Goal: Task Accomplishment & Management: Complete application form

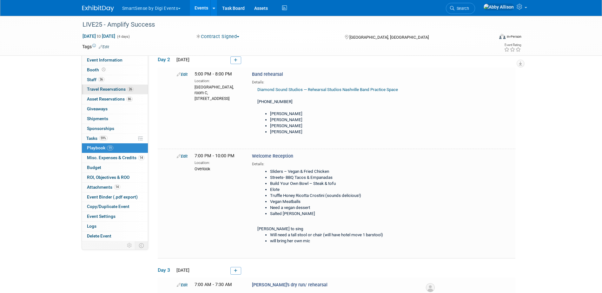
click at [105, 89] on span "Travel Reservations 26" at bounding box center [110, 89] width 47 height 5
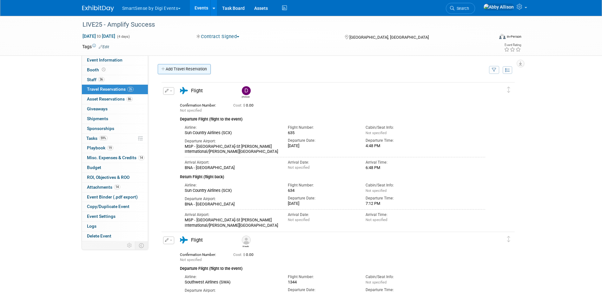
click at [178, 70] on link "Add Travel Reservation" at bounding box center [184, 69] width 53 height 10
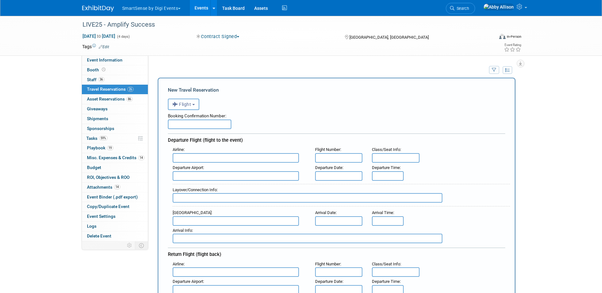
click at [196, 157] on input "text" at bounding box center [236, 158] width 126 height 10
click at [200, 177] on span "Delt a Air Lines (DAL)" at bounding box center [239, 179] width 132 height 10
type input "Delta Air Lines (DAL)"
click at [328, 159] on input "text" at bounding box center [339, 158] width 48 height 10
type input "449"
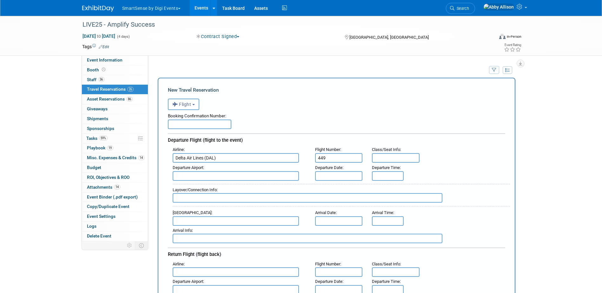
click at [232, 177] on input "text" at bounding box center [236, 176] width 126 height 10
click at [229, 182] on span "LAX - [GEOGRAPHIC_DATA]" at bounding box center [239, 186] width 132 height 10
type input "LAX - [GEOGRAPHIC_DATA]"
click at [219, 223] on input "text" at bounding box center [236, 222] width 126 height 10
click at [215, 229] on span "BNA - [GEOGRAPHIC_DATA]" at bounding box center [239, 231] width 132 height 10
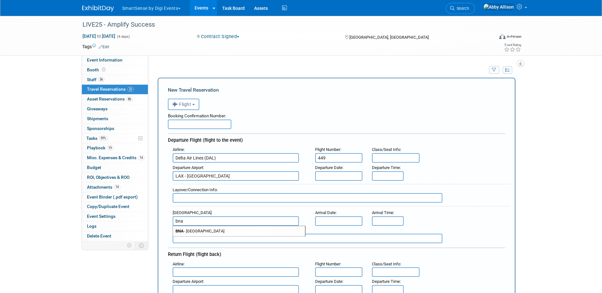
type input "BNA - [GEOGRAPHIC_DATA]"
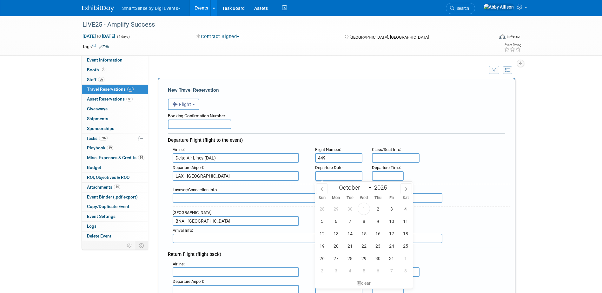
click at [338, 179] on input "text" at bounding box center [339, 176] width 48 height 10
click at [350, 247] on span "21" at bounding box center [350, 246] width 12 height 12
type input "[DATE]"
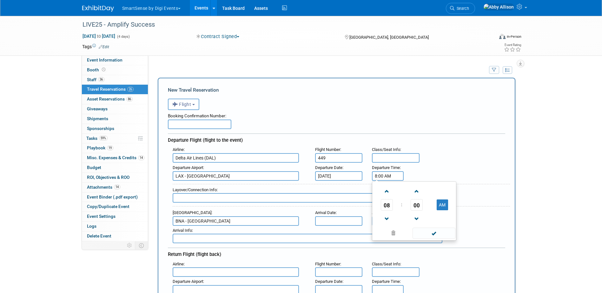
click at [390, 173] on input "8:00 AM" at bounding box center [388, 176] width 32 height 10
click at [414, 205] on span "00" at bounding box center [417, 204] width 12 height 11
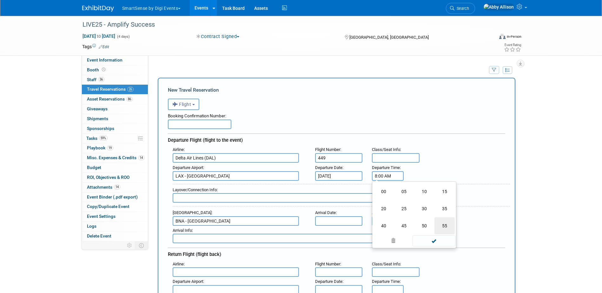
click at [444, 226] on td "55" at bounding box center [445, 226] width 20 height 17
type input "8:55 AM"
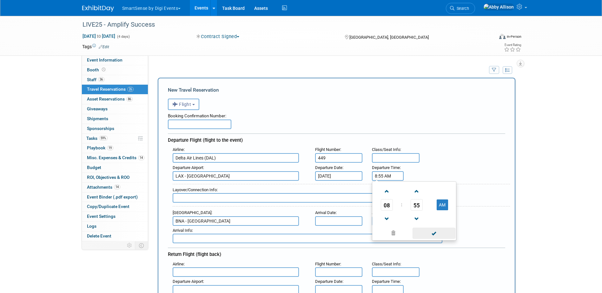
click at [438, 236] on span at bounding box center [434, 233] width 43 height 11
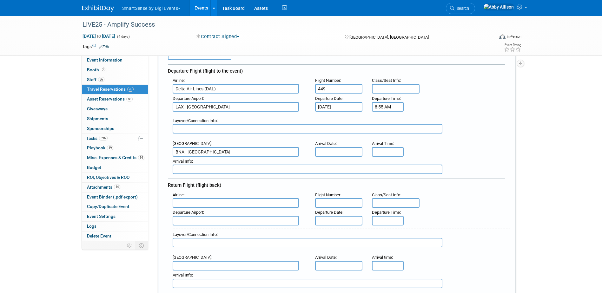
scroll to position [95, 0]
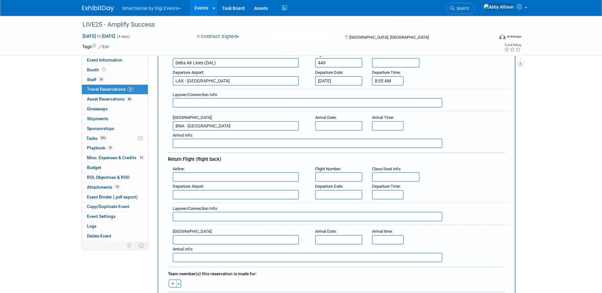
click at [178, 176] on input "text" at bounding box center [236, 177] width 126 height 10
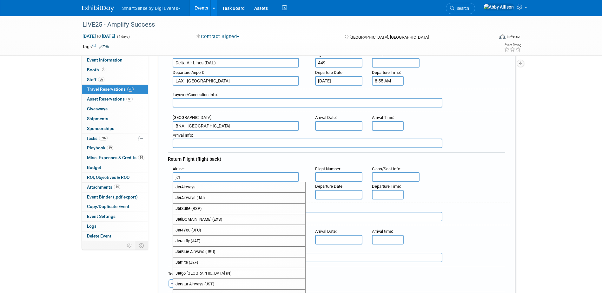
click at [197, 251] on span "Jet Blue Airways (JBU)" at bounding box center [239, 252] width 132 height 10
type input "JetBlue Airways (JBU)"
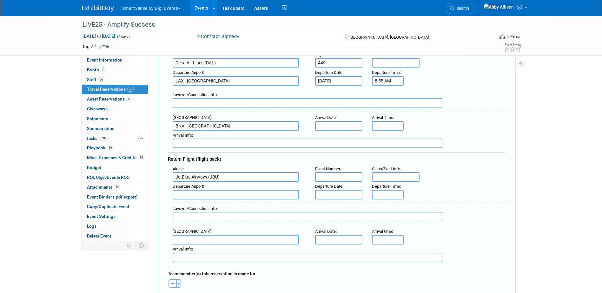
click at [352, 180] on input "text" at bounding box center [339, 177] width 48 height 10
type input "1174"
click at [247, 199] on input "text" at bounding box center [236, 195] width 126 height 10
click at [230, 204] on span "BNA - [GEOGRAPHIC_DATA]" at bounding box center [239, 205] width 132 height 10
type input "BNA - [GEOGRAPHIC_DATA]"
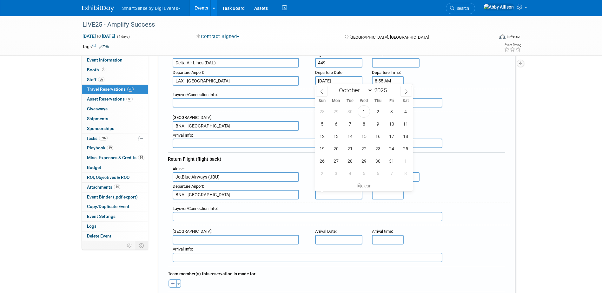
click at [331, 192] on input "text" at bounding box center [339, 195] width 48 height 10
click at [391, 149] on span "24" at bounding box center [392, 149] width 12 height 12
type input "[DATE]"
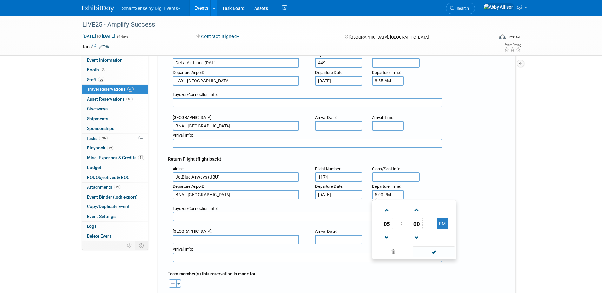
click at [385, 194] on input "5:00 PM" at bounding box center [388, 195] width 32 height 10
click at [389, 224] on span "05" at bounding box center [387, 223] width 12 height 11
click at [407, 210] on td "01" at bounding box center [404, 210] width 20 height 17
click at [418, 225] on span "00" at bounding box center [417, 223] width 12 height 11
click at [424, 240] on td "50" at bounding box center [424, 244] width 20 height 17
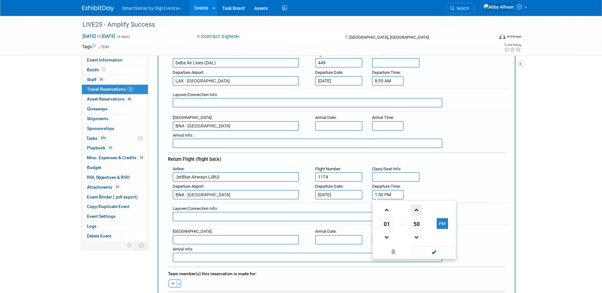
click at [419, 212] on span at bounding box center [416, 210] width 11 height 11
type input "1:53 PM"
click at [433, 255] on span at bounding box center [434, 252] width 43 height 11
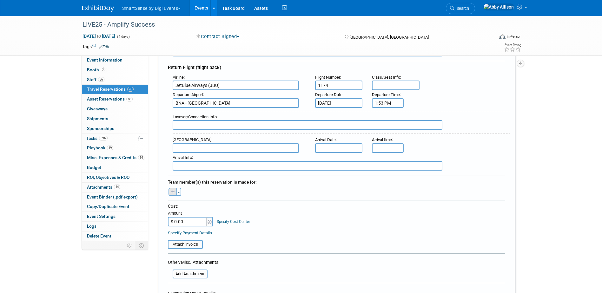
scroll to position [191, 0]
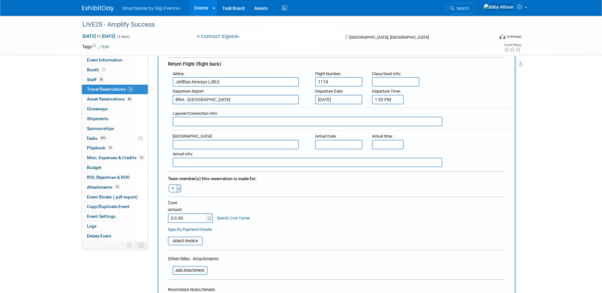
click at [180, 189] on span "button" at bounding box center [179, 189] width 3 height 1
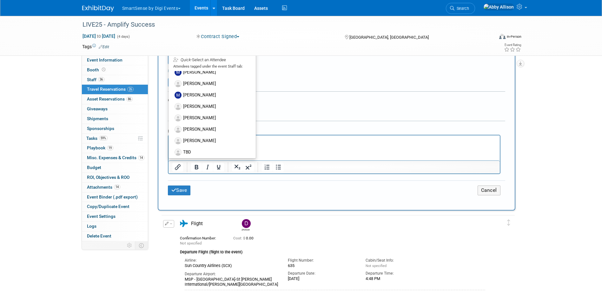
scroll to position [327, 0]
click at [193, 146] on label "TBD" at bounding box center [212, 149] width 78 height 11
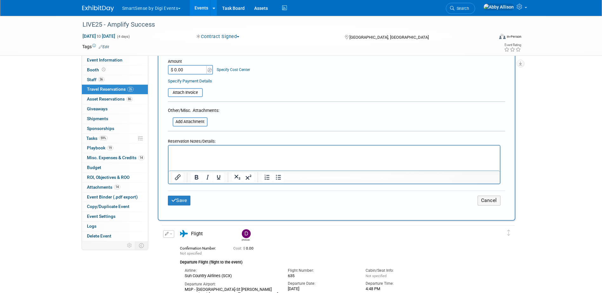
click at [198, 152] on p "Rich Text Area. Press ALT-0 for help." at bounding box center [334, 151] width 324 height 7
click at [180, 203] on button "Save" at bounding box center [179, 201] width 23 height 10
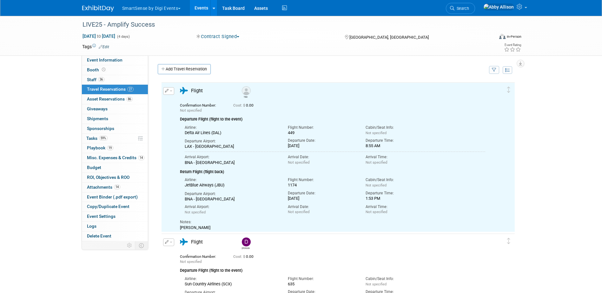
scroll to position [0, 0]
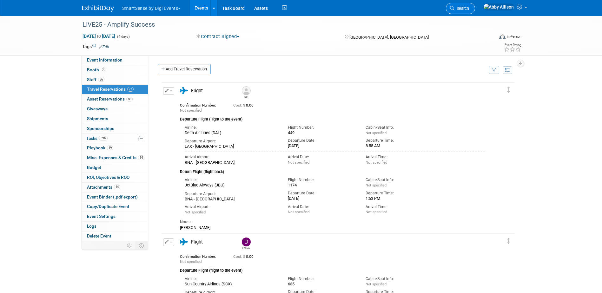
click at [469, 10] on span "Search" at bounding box center [462, 8] width 15 height 5
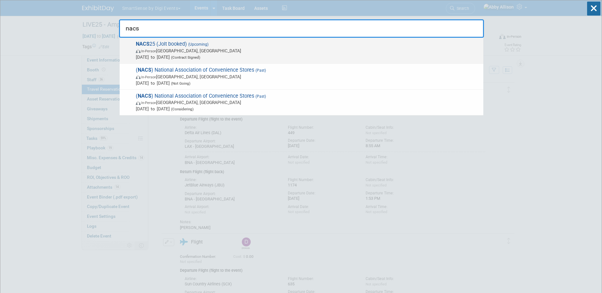
type input "nacs"
click at [179, 46] on span "NACS 25 (Jolt booked) (Upcoming) In-Person [GEOGRAPHIC_DATA], [GEOGRAPHIC_DATA]…" at bounding box center [307, 50] width 346 height 19
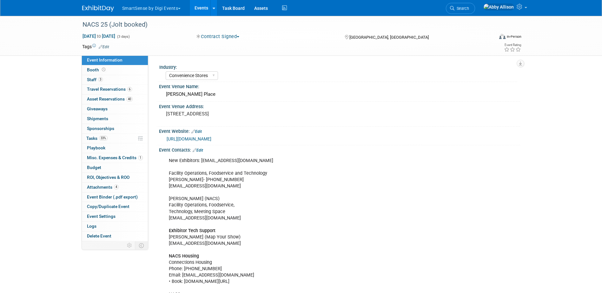
select select "Convenience Stores"
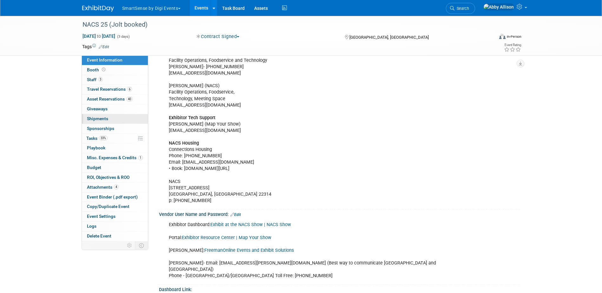
scroll to position [95, 0]
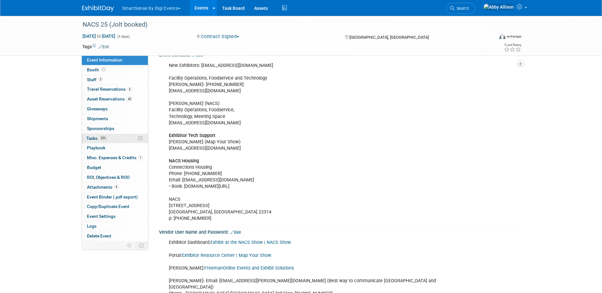
click at [95, 138] on span "Tasks 33%" at bounding box center [96, 138] width 21 height 5
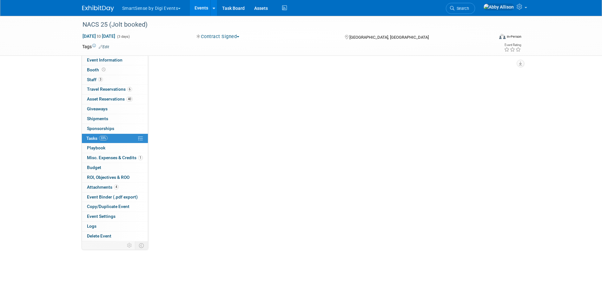
scroll to position [0, 0]
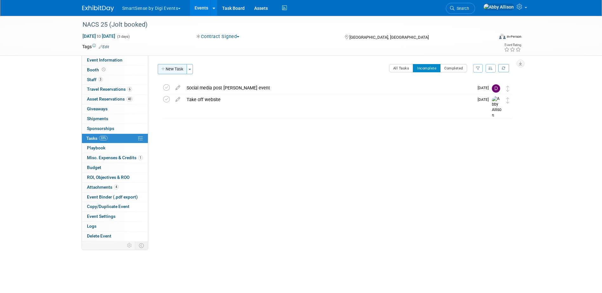
click at [175, 70] on button "New Task" at bounding box center [172, 69] width 29 height 10
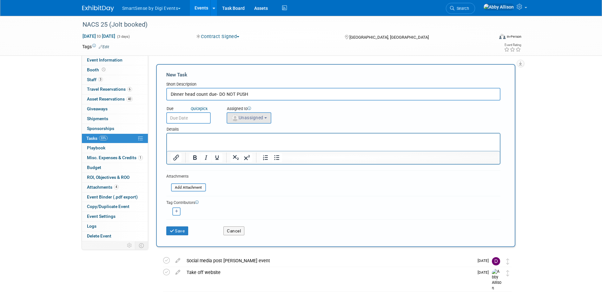
type input "Dinner head count due- DO NOT PUSH"
click at [250, 115] on button "Unassigned" at bounding box center [249, 117] width 45 height 11
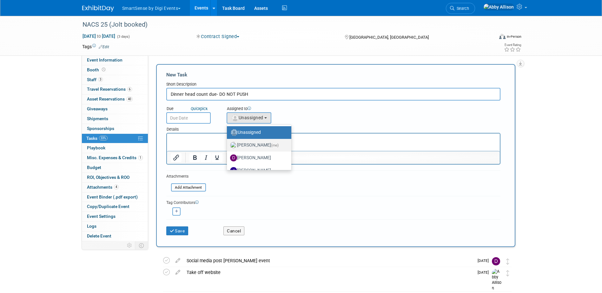
click at [260, 146] on label "Abby Allison (me)" at bounding box center [257, 145] width 55 height 10
click at [228, 146] on input "Abby Allison (me)" at bounding box center [226, 145] width 4 height 4
select select "1af21d80-b227-4fda-b725-1543146411fb"
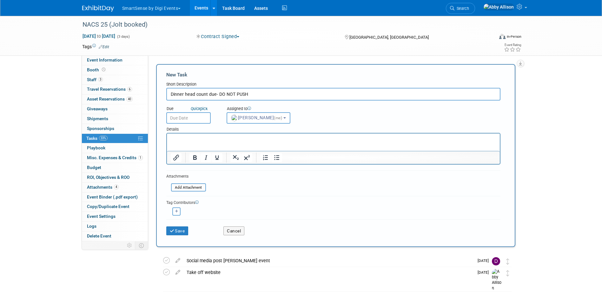
click at [194, 117] on input "text" at bounding box center [188, 117] width 44 height 11
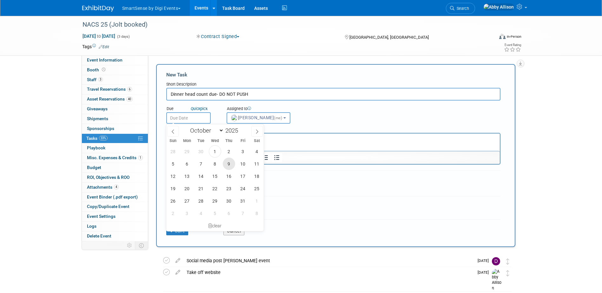
click at [232, 165] on span "9" at bounding box center [229, 164] width 12 height 12
type input "Oct 9, 2025"
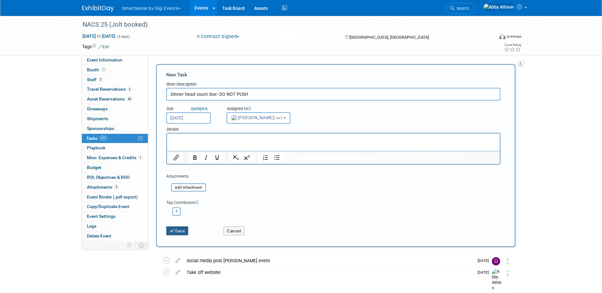
click at [183, 231] on button "Save" at bounding box center [177, 231] width 22 height 9
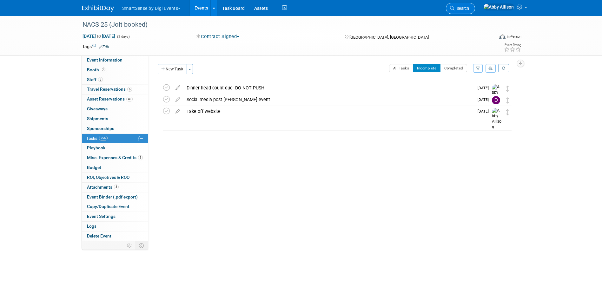
click at [469, 9] on span "Search" at bounding box center [462, 8] width 15 height 5
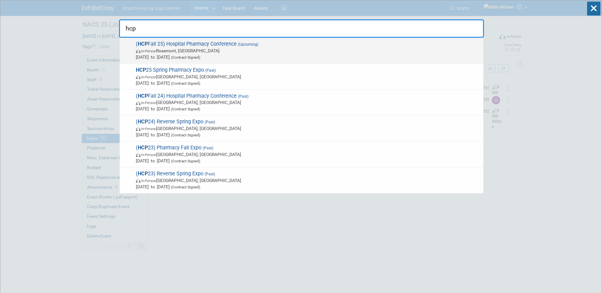
type input "hcp"
click at [205, 49] on span "In-Person Rosemont, IL" at bounding box center [308, 51] width 345 height 6
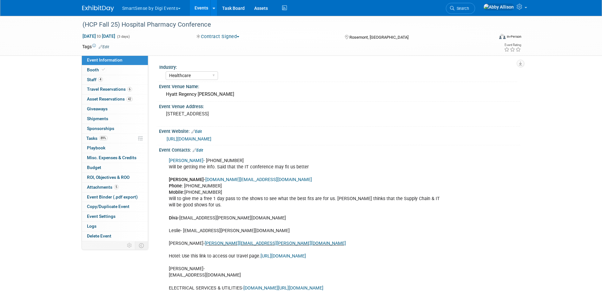
select select "Healthcare"
click at [98, 69] on span "Booth" at bounding box center [96, 69] width 19 height 5
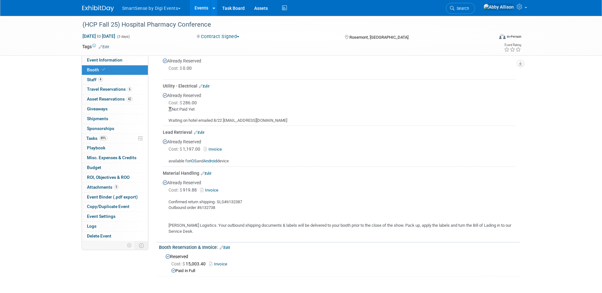
scroll to position [286, 0]
click at [206, 189] on link "Invoice" at bounding box center [210, 188] width 21 height 5
click at [210, 171] on link "Edit" at bounding box center [206, 172] width 10 height 4
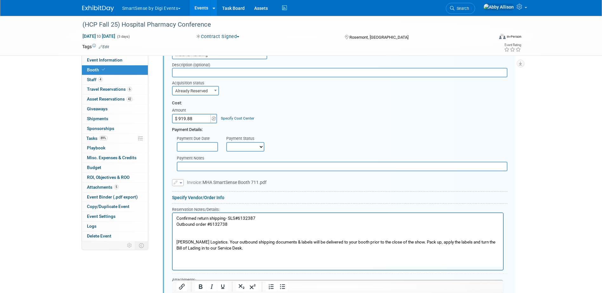
scroll to position [410, 0]
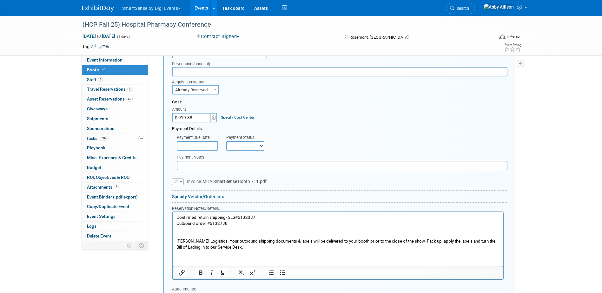
click at [180, 183] on span "button" at bounding box center [181, 182] width 3 height 1
click at [191, 200] on link "Remove attachment" at bounding box center [204, 200] width 64 height 9
click at [197, 182] on input "file" at bounding box center [169, 182] width 76 height 8
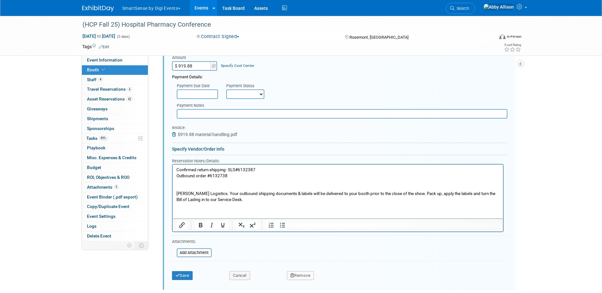
scroll to position [474, 0]
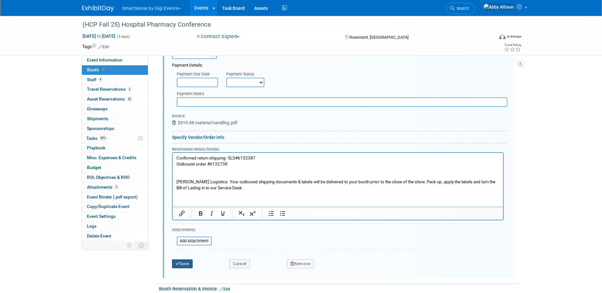
click at [186, 267] on button "Save" at bounding box center [182, 264] width 21 height 9
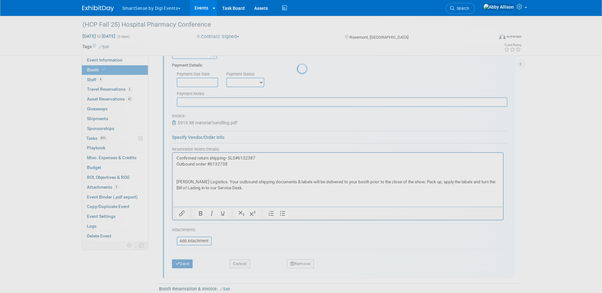
scroll to position [335, 0]
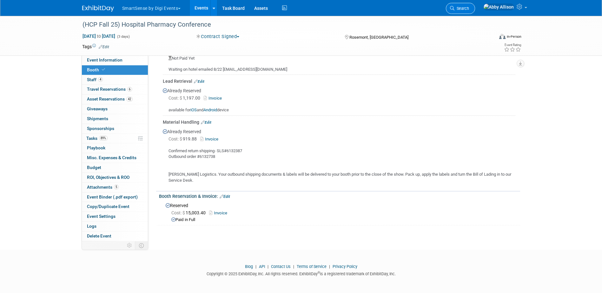
click at [475, 4] on link "Search" at bounding box center [460, 8] width 29 height 11
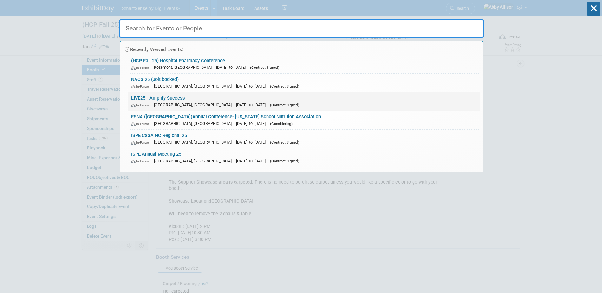
click at [143, 99] on link "LIVE25 - Amplify Success In-Person Nashville, TN Oct 21, 2025 to Oct 24, 2025 (…" at bounding box center [304, 101] width 352 height 18
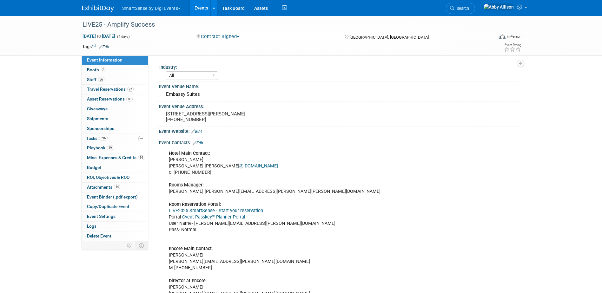
select select "All"
click at [97, 148] on span "Playbook 19" at bounding box center [100, 147] width 26 height 5
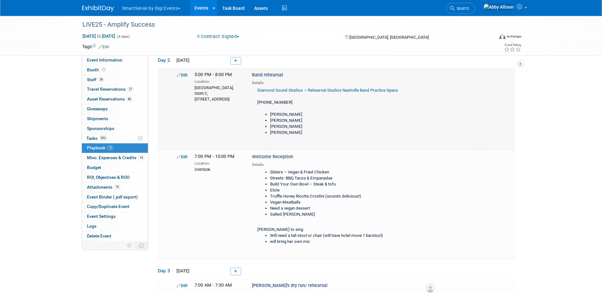
scroll to position [64, 0]
click at [95, 87] on span "Travel Reservations 27" at bounding box center [110, 89] width 47 height 5
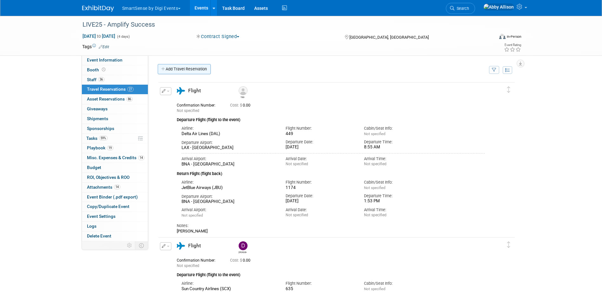
click at [188, 71] on link "Add Travel Reservation" at bounding box center [184, 69] width 53 height 10
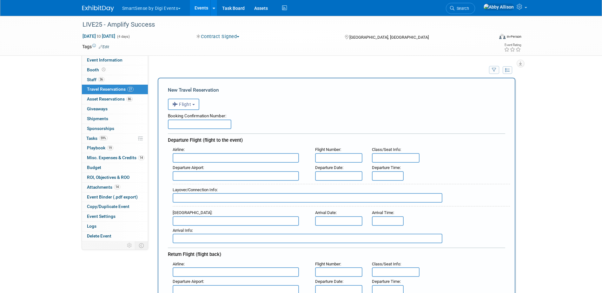
click at [195, 157] on input "text" at bounding box center [236, 158] width 126 height 10
type input "s"
type input "a"
click at [187, 177] on input "text" at bounding box center [236, 176] width 126 height 10
click at [190, 188] on span "SLC - Salt Lake City International Airport" at bounding box center [239, 186] width 132 height 10
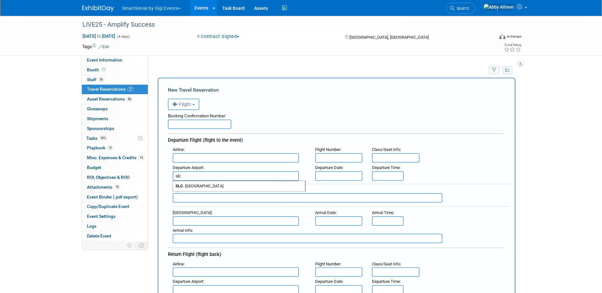
type input "SLC - [GEOGRAPHIC_DATA]"
click at [196, 161] on input "text" at bounding box center [236, 158] width 126 height 10
click at [194, 178] on span "Delta Air Lines (DAL)" at bounding box center [239, 179] width 132 height 10
type input "Delta Air Lines (DAL)"
click at [336, 157] on input "text" at bounding box center [339, 158] width 48 height 10
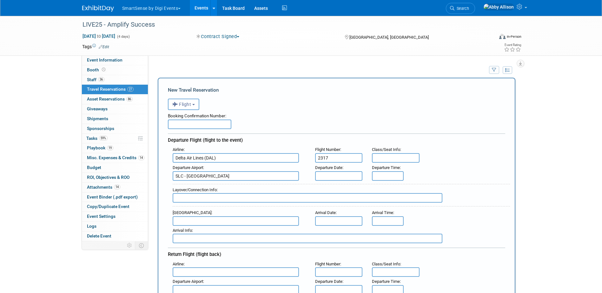
type input "2317"
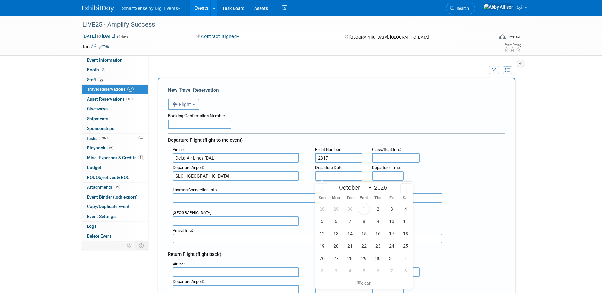
click at [338, 178] on input "text" at bounding box center [339, 176] width 48 height 10
click at [348, 247] on span "21" at bounding box center [350, 246] width 12 height 12
type input "[DATE]"
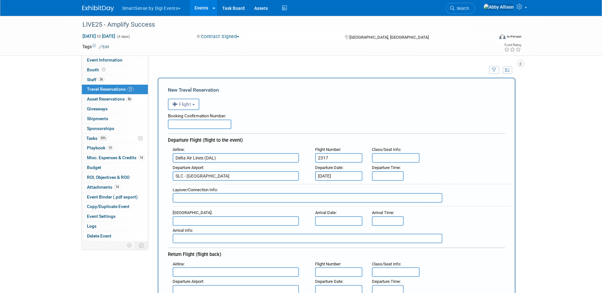
type input "8:00 AM"
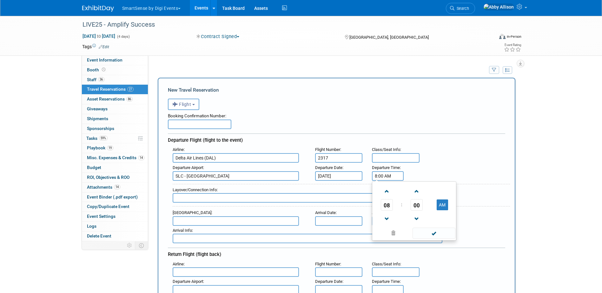
click at [393, 176] on input "8:00 AM" at bounding box center [388, 176] width 32 height 10
click at [430, 171] on div "Departure Airport : SLC - Salt Lake City International Airport Departure Date :…" at bounding box center [339, 172] width 342 height 18
drag, startPoint x: 395, startPoint y: 177, endPoint x: 375, endPoint y: 177, distance: 19.7
click at [375, 177] on input "8:00 AM" at bounding box center [388, 176] width 32 height 10
click at [340, 198] on input "text" at bounding box center [308, 198] width 270 height 10
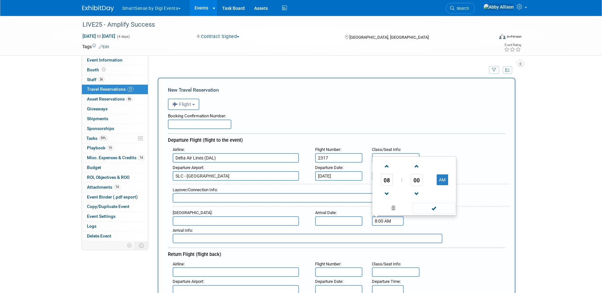
click at [395, 223] on input "8:00 AM" at bounding box center [388, 222] width 32 height 10
click at [386, 165] on span at bounding box center [386, 166] width 11 height 11
click at [385, 192] on span at bounding box center [386, 194] width 11 height 11
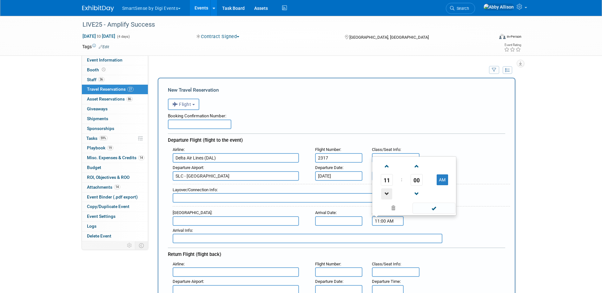
type input "10:00 AM"
click at [193, 221] on input "text" at bounding box center [236, 222] width 126 height 10
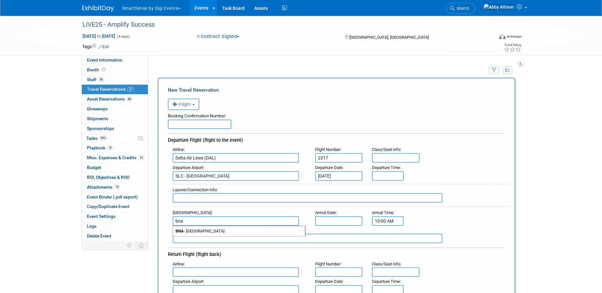
click at [196, 231] on span "BNA - [GEOGRAPHIC_DATA]" at bounding box center [239, 231] width 132 height 10
type input "BNA - [GEOGRAPHIC_DATA]"
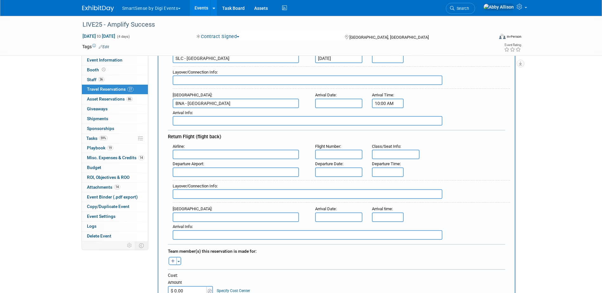
scroll to position [127, 0]
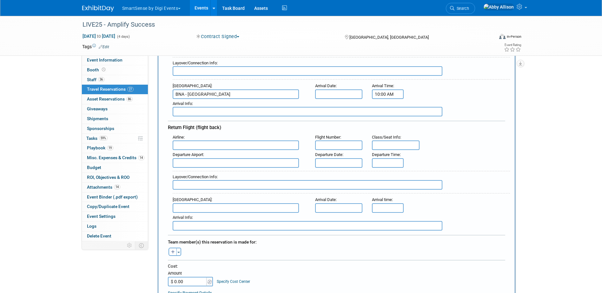
click at [226, 143] on input "text" at bounding box center [236, 146] width 126 height 10
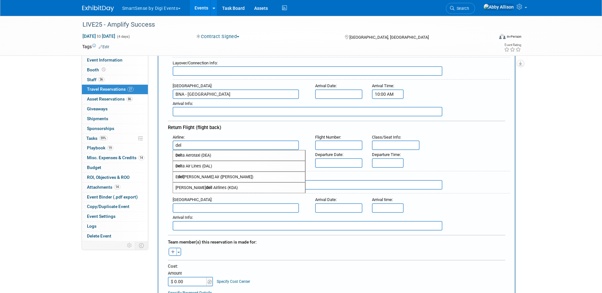
click at [194, 164] on span "Del ta Air Lines (DAL)" at bounding box center [239, 166] width 132 height 10
type input "Delta Air Lines (DAL)"
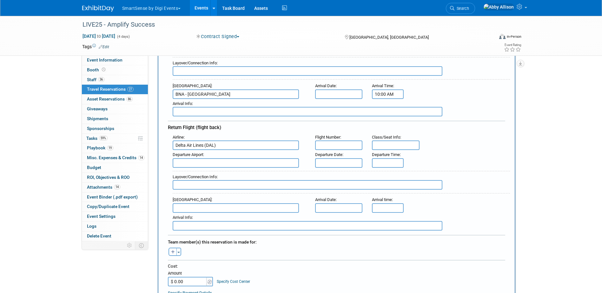
click at [346, 148] on input "text" at bounding box center [339, 146] width 48 height 10
type input "1593"
click at [251, 163] on input "text" at bounding box center [236, 163] width 126 height 10
click at [245, 171] on span "BNA - [GEOGRAPHIC_DATA]" at bounding box center [239, 173] width 132 height 10
type input "BNA - [GEOGRAPHIC_DATA]"
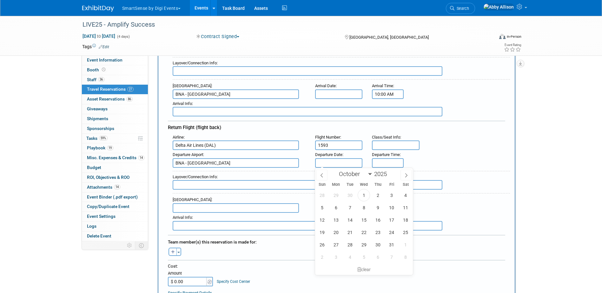
click at [347, 162] on input "text" at bounding box center [339, 163] width 48 height 10
click at [390, 233] on span "24" at bounding box center [392, 232] width 12 height 12
type input "[DATE]"
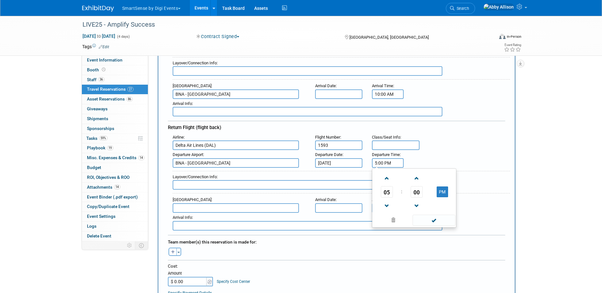
click at [382, 160] on input "5:00 PM" at bounding box center [388, 163] width 32 height 10
click at [387, 196] on span "05" at bounding box center [387, 191] width 12 height 11
click at [425, 178] on td "02" at bounding box center [424, 178] width 20 height 17
type input "2:00 PM"
click at [440, 222] on span at bounding box center [434, 220] width 43 height 11
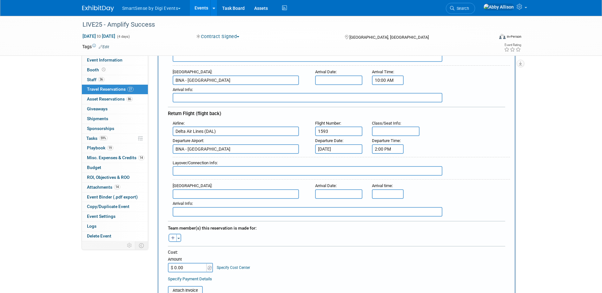
scroll to position [159, 0]
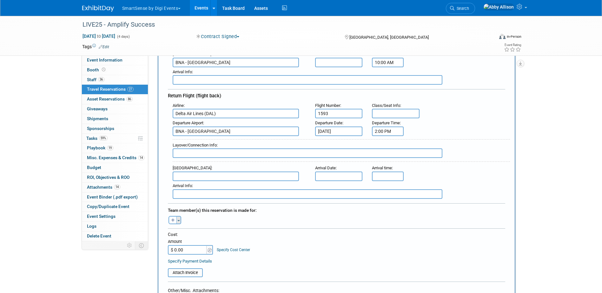
click at [180, 217] on button "Toggle Dropdown" at bounding box center [179, 220] width 5 height 8
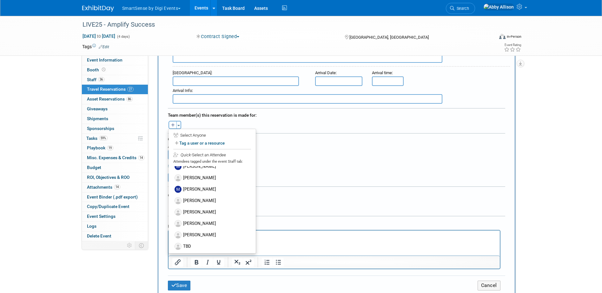
scroll to position [327, 0]
click at [187, 245] on label "TBD" at bounding box center [212, 244] width 78 height 11
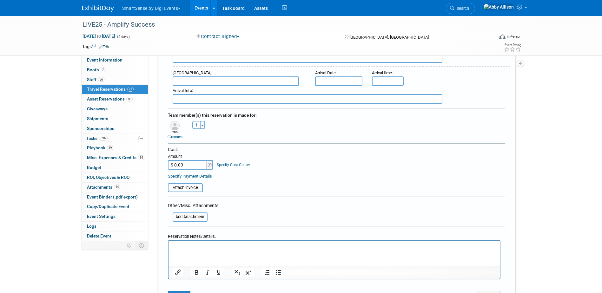
click at [194, 250] on html at bounding box center [334, 245] width 332 height 9
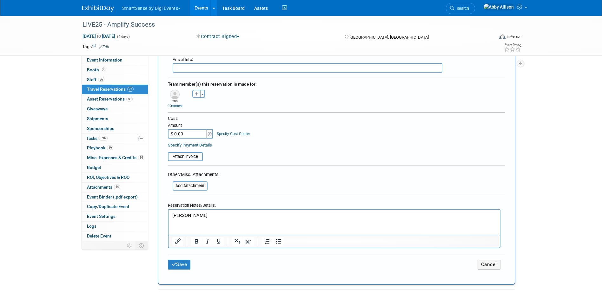
scroll to position [286, 0]
click at [176, 262] on icon "submit" at bounding box center [173, 264] width 5 height 5
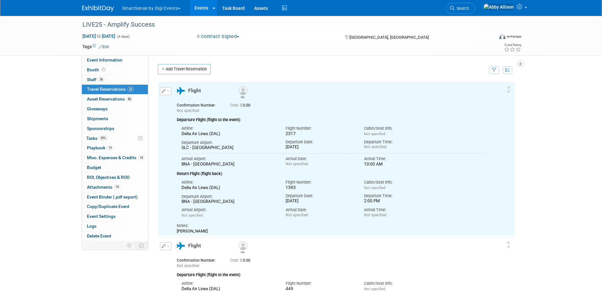
scroll to position [0, 0]
